Goal: Task Accomplishment & Management: Use online tool/utility

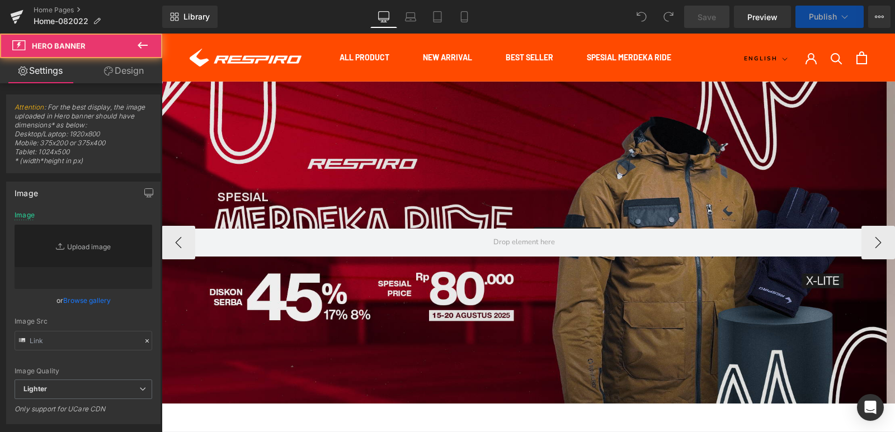
click at [485, 178] on div at bounding box center [524, 243] width 725 height 322
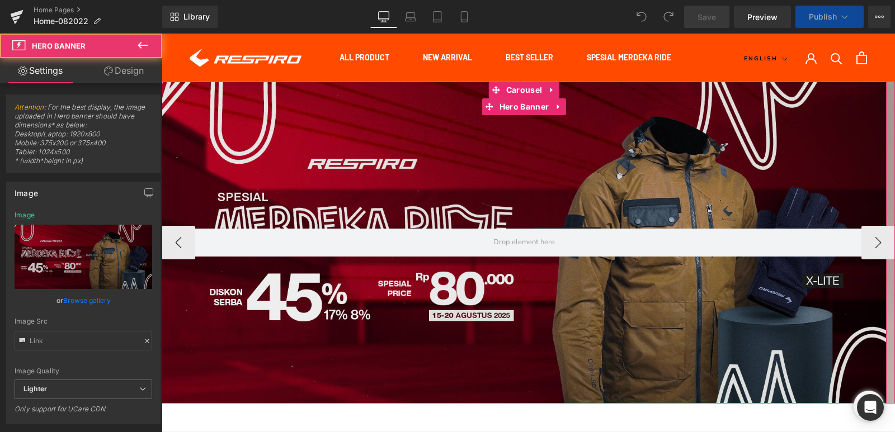
click at [520, 171] on div at bounding box center [524, 243] width 725 height 322
click at [515, 90] on span "Carousel" at bounding box center [523, 90] width 41 height 17
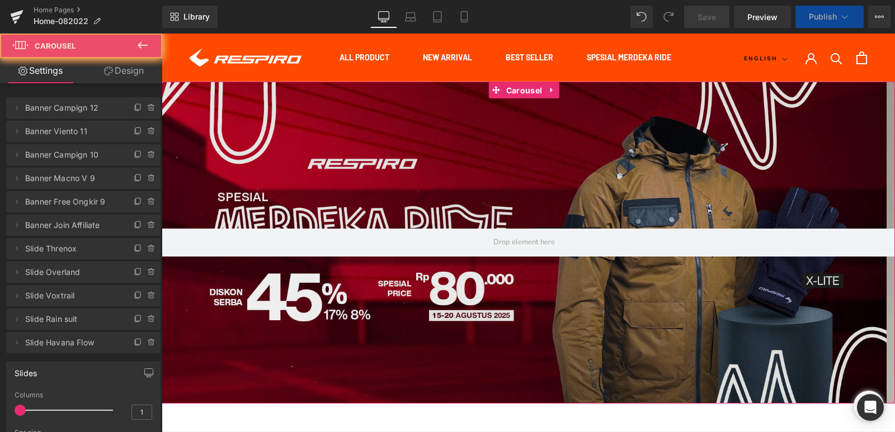
drag, startPoint x: 98, startPoint y: 101, endPoint x: 144, endPoint y: 110, distance: 46.7
click at [149, 110] on icon at bounding box center [151, 108] width 4 height 5
click at [144, 110] on button "Delete" at bounding box center [139, 108] width 35 height 15
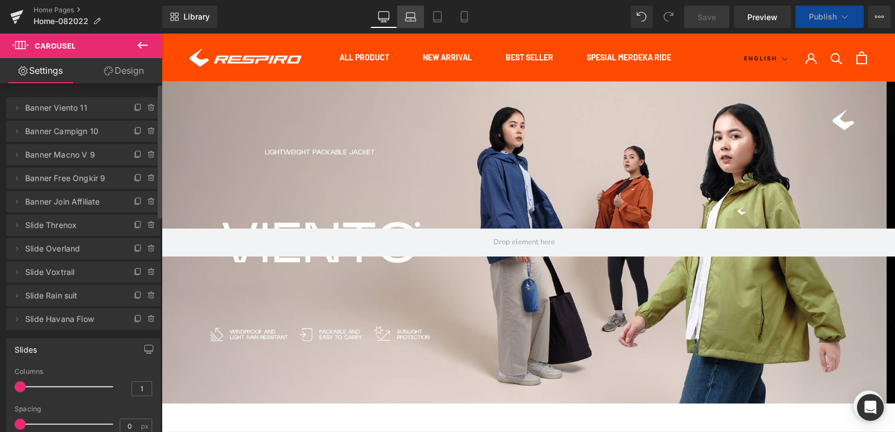
click at [415, 25] on link "Laptop" at bounding box center [410, 17] width 27 height 22
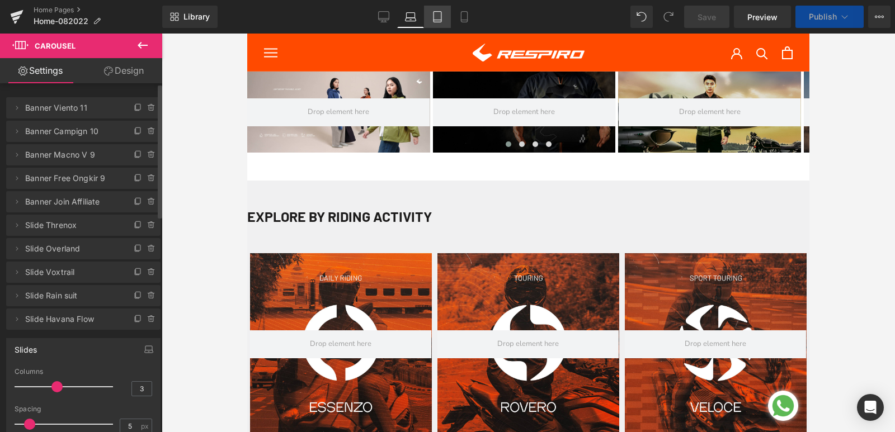
click at [434, 17] on icon at bounding box center [437, 16] width 11 height 11
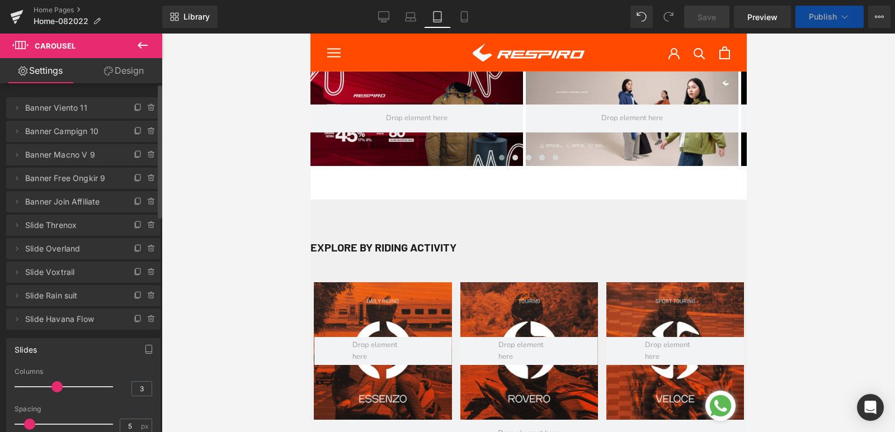
click at [359, 85] on div at bounding box center [416, 119] width 213 height 95
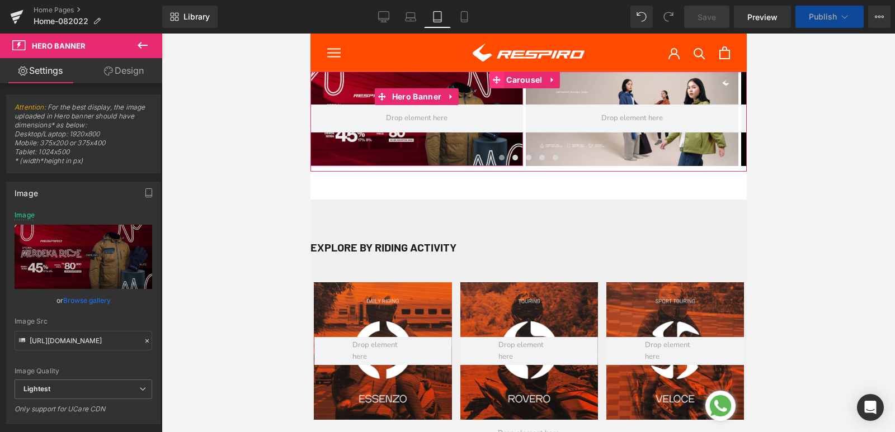
click at [500, 77] on icon at bounding box center [496, 80] width 8 height 8
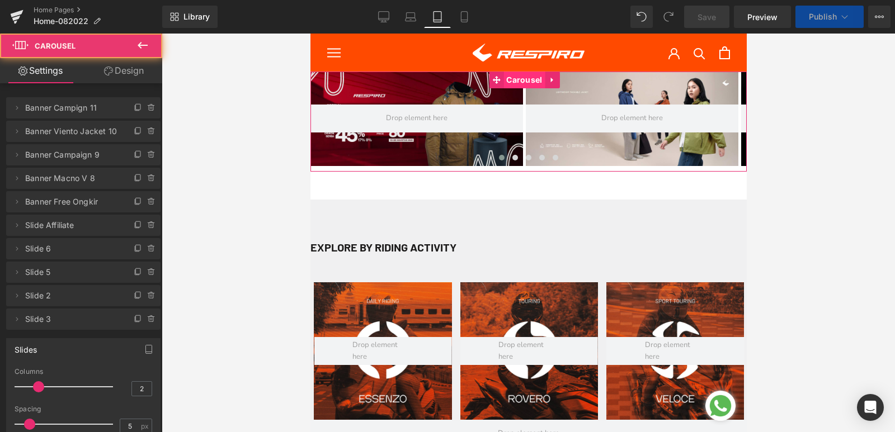
click at [506, 81] on span "Carousel" at bounding box center [523, 80] width 41 height 17
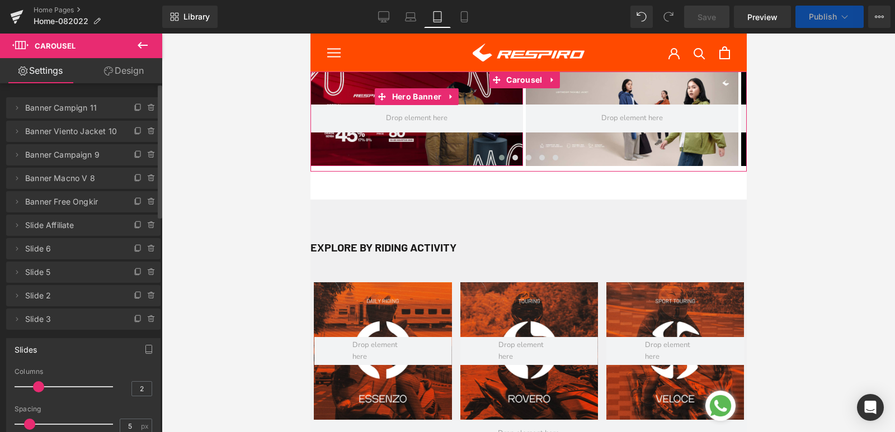
click at [147, 110] on icon at bounding box center [151, 107] width 9 height 9
click at [147, 112] on button "Delete" at bounding box center [139, 108] width 35 height 15
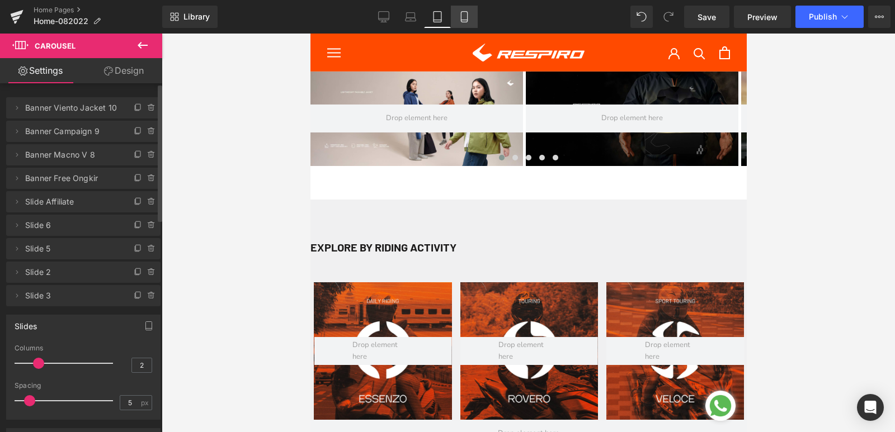
click at [465, 22] on link "Mobile" at bounding box center [464, 17] width 27 height 22
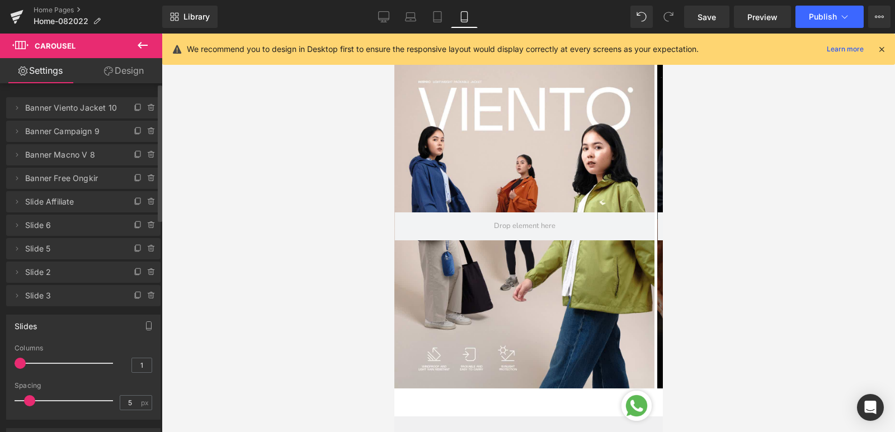
click at [388, 16] on icon at bounding box center [383, 16] width 11 height 11
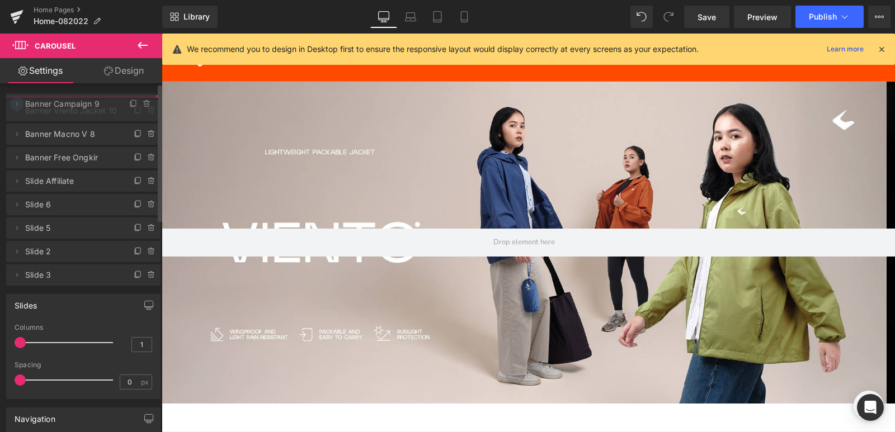
drag, startPoint x: 27, startPoint y: 130, endPoint x: 19, endPoint y: 103, distance: 28.7
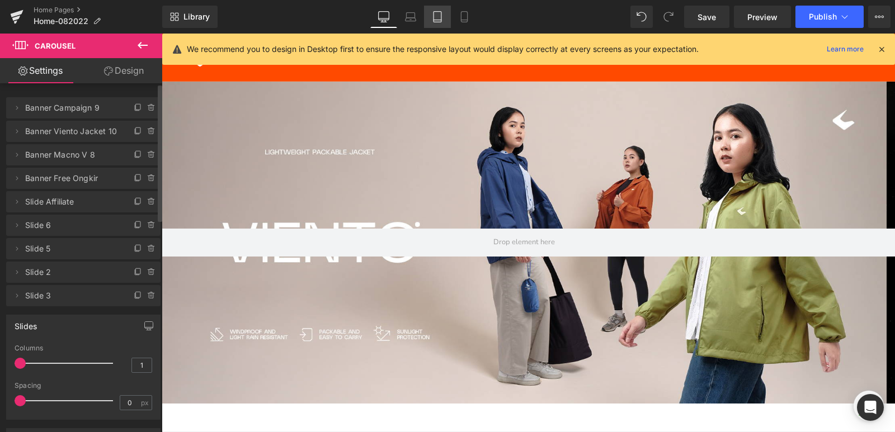
click at [440, 20] on icon at bounding box center [437, 16] width 11 height 11
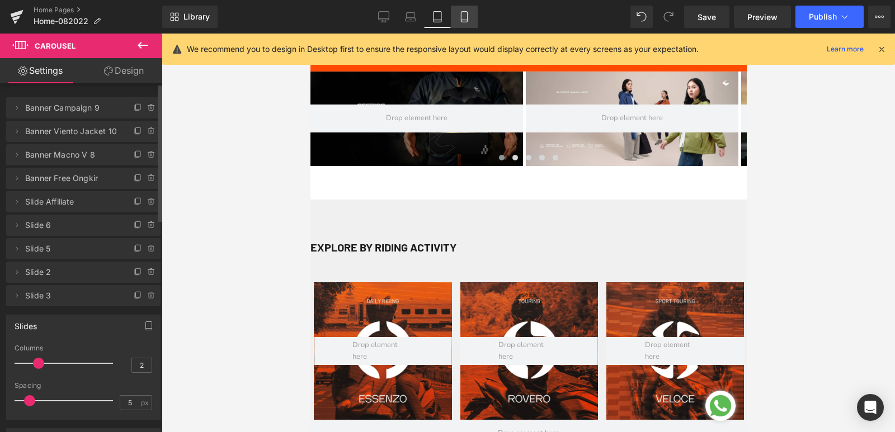
click at [464, 21] on icon at bounding box center [464, 16] width 11 height 11
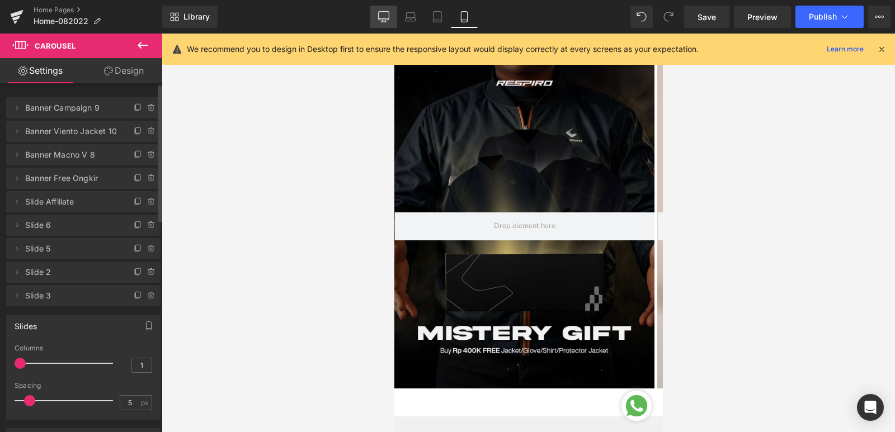
click at [379, 17] on icon at bounding box center [384, 16] width 11 height 8
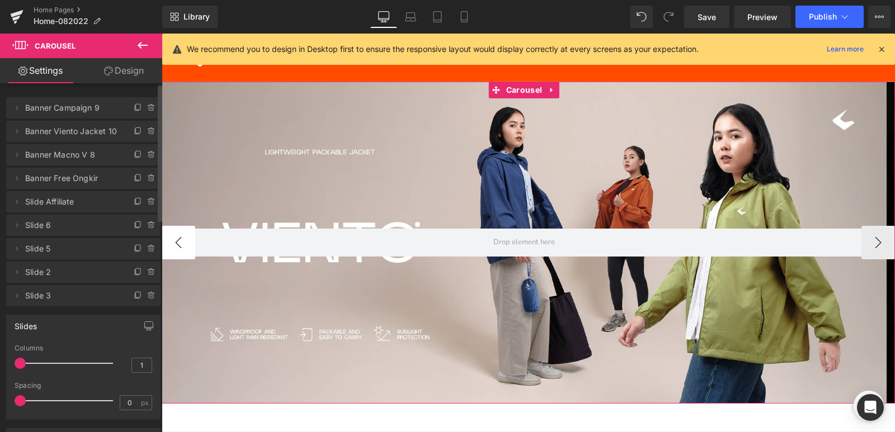
click at [177, 245] on button "‹" at bounding box center [179, 243] width 34 height 34
click at [177, 242] on button "‹" at bounding box center [179, 243] width 34 height 34
click at [177, 239] on button "‹" at bounding box center [179, 243] width 34 height 34
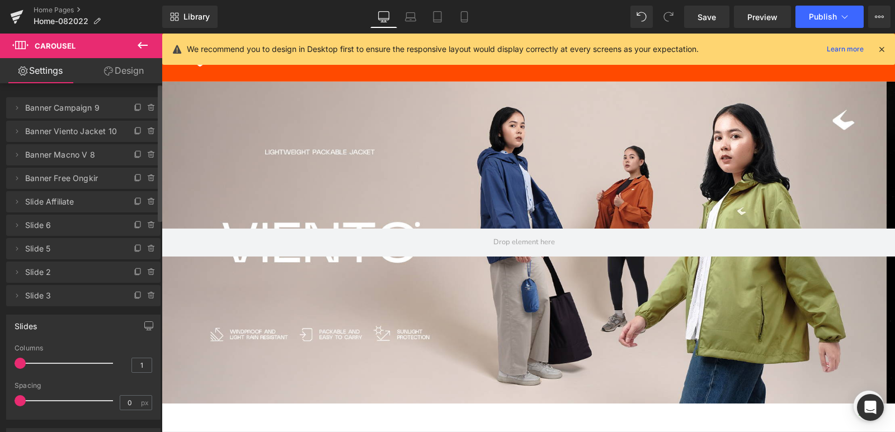
click at [72, 109] on span "Banner Campaign 9" at bounding box center [72, 107] width 94 height 21
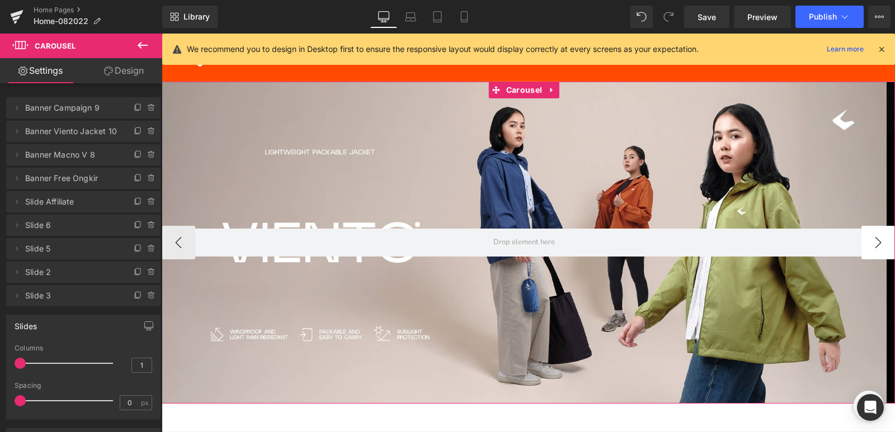
click at [878, 244] on button "›" at bounding box center [879, 243] width 34 height 34
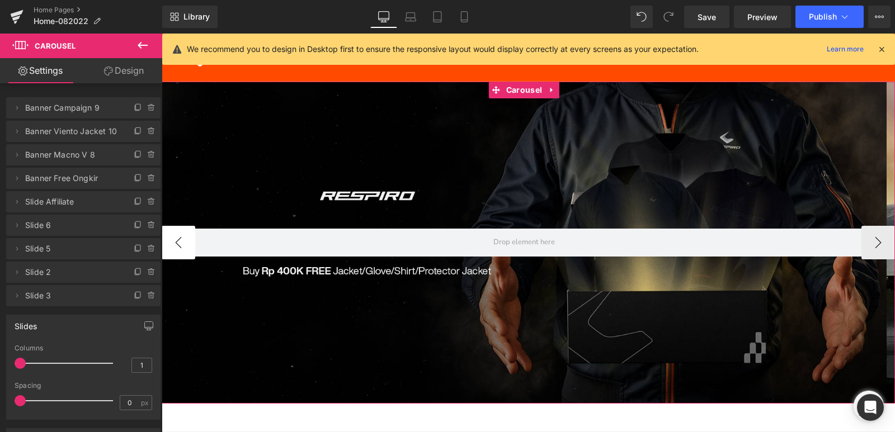
click at [182, 245] on button "‹" at bounding box center [179, 243] width 34 height 34
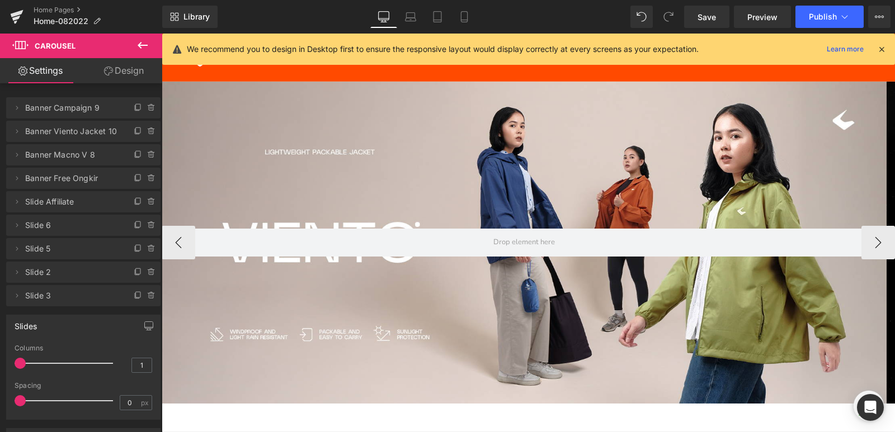
click at [503, 121] on div at bounding box center [524, 243] width 725 height 322
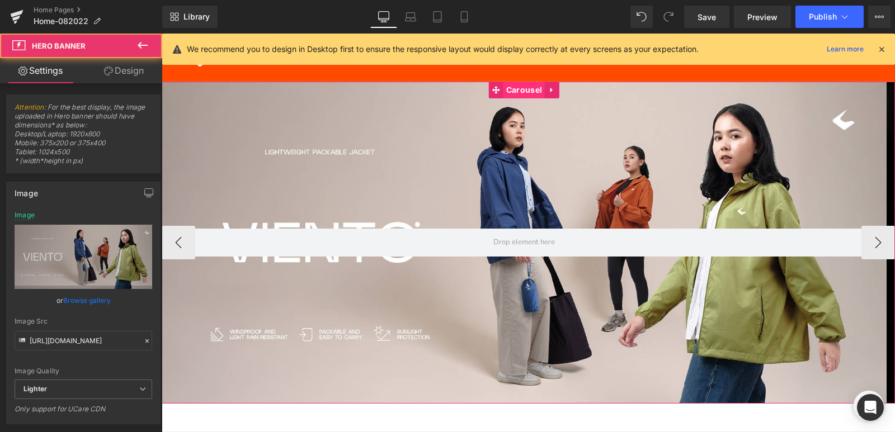
click at [503, 90] on span "Carousel" at bounding box center [523, 90] width 41 height 17
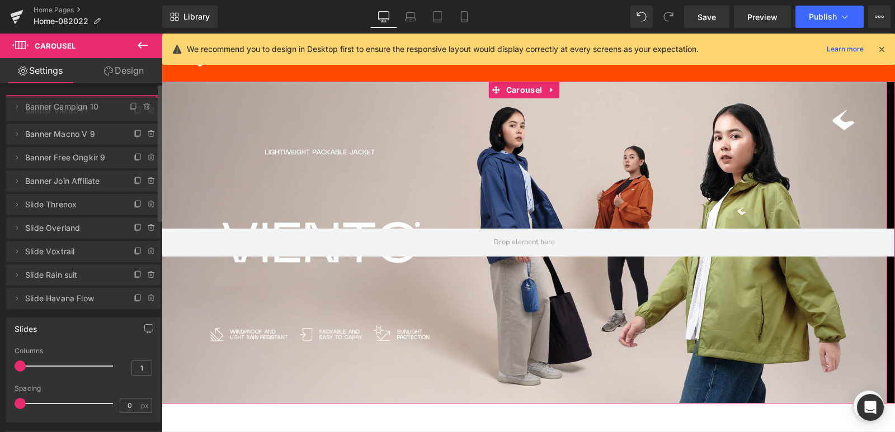
drag, startPoint x: 82, startPoint y: 136, endPoint x: 72, endPoint y: 111, distance: 26.8
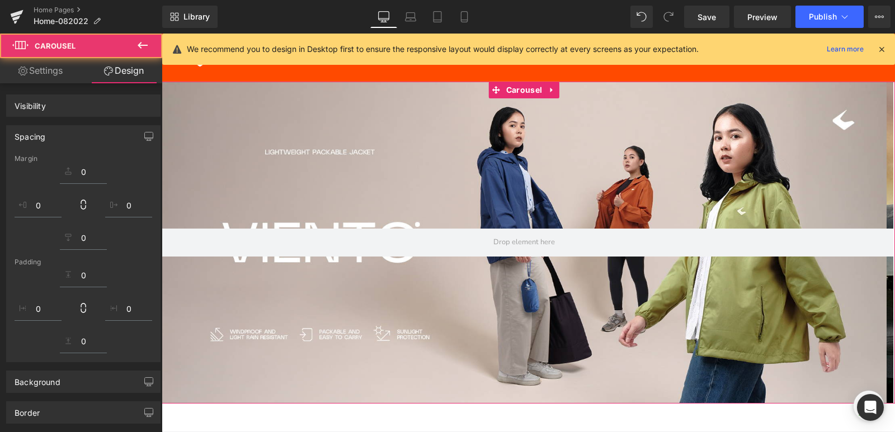
click at [893, 245] on button "›" at bounding box center [910, 243] width 34 height 34
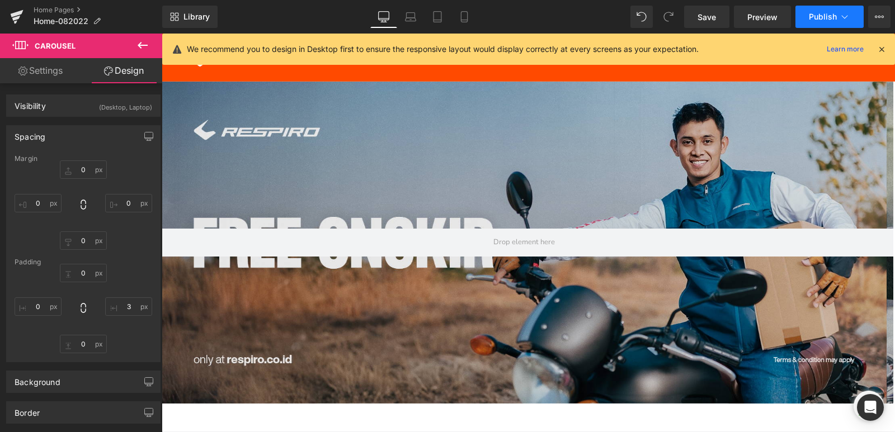
click at [820, 12] on span "Publish" at bounding box center [823, 16] width 28 height 9
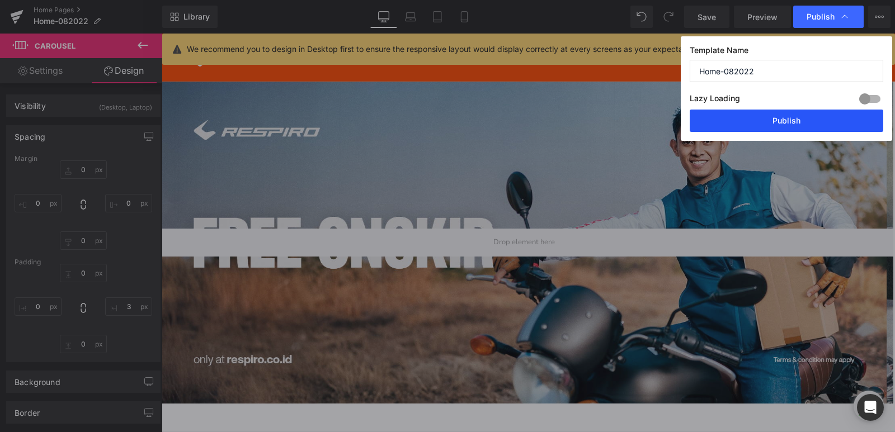
click at [751, 125] on button "Publish" at bounding box center [787, 121] width 194 height 22
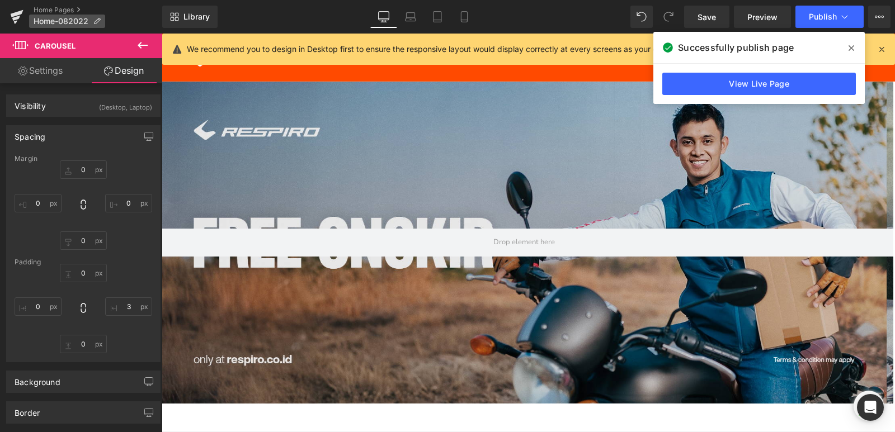
click at [48, 15] on p "Home-082022" at bounding box center [67, 21] width 76 height 13
click at [48, 6] on link "Home Pages" at bounding box center [98, 10] width 129 height 9
